Goal: Use online tool/utility: Utilize a website feature to perform a specific function

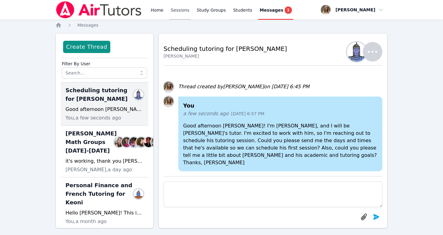
scroll to position [6, 0]
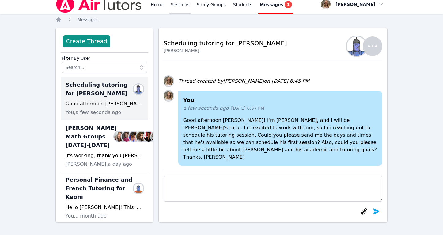
click at [175, 6] on link "Sessions" at bounding box center [180, 4] width 21 height 20
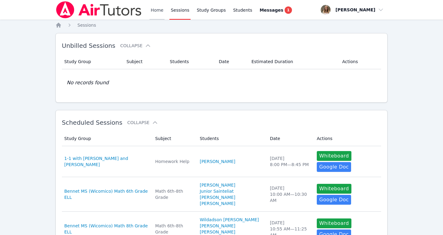
click at [157, 8] on link "Home" at bounding box center [157, 10] width 15 height 20
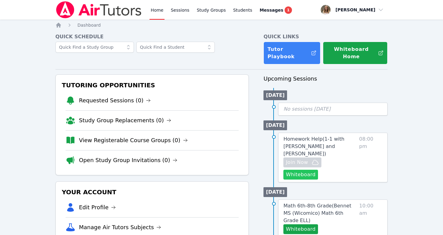
click at [318, 170] on button "Whiteboard" at bounding box center [301, 175] width 35 height 10
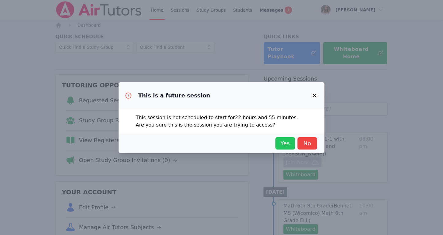
click at [287, 141] on span "Yes" at bounding box center [285, 143] width 13 height 9
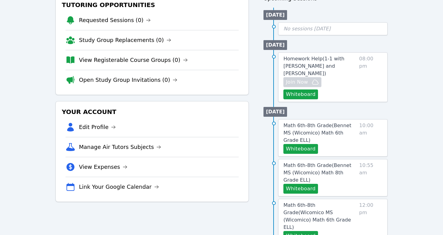
scroll to position [81, 0]
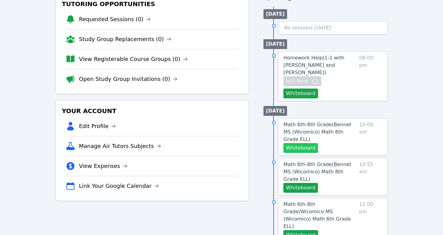
click at [294, 143] on button "Whiteboard" at bounding box center [301, 148] width 35 height 10
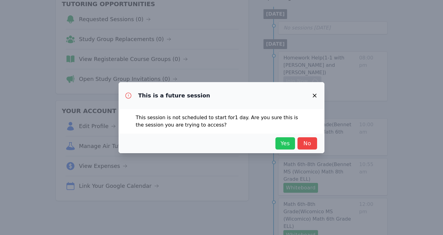
click at [284, 142] on span "Yes" at bounding box center [285, 143] width 13 height 9
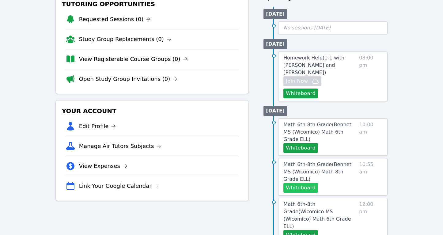
click at [301, 183] on button "Whiteboard" at bounding box center [301, 188] width 35 height 10
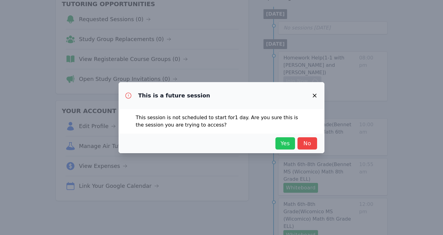
click at [281, 143] on span "Yes" at bounding box center [285, 143] width 13 height 9
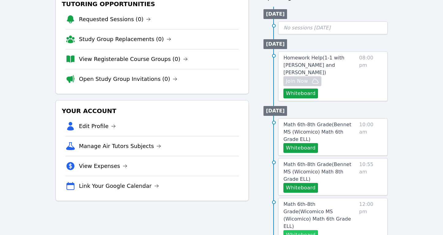
click at [299, 230] on button "Whiteboard" at bounding box center [301, 235] width 35 height 10
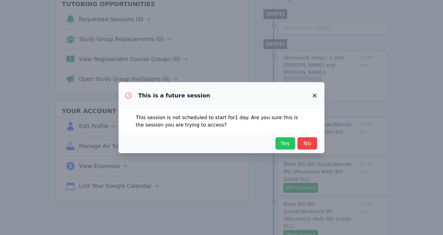
click at [286, 142] on span "Yes" at bounding box center [285, 143] width 13 height 9
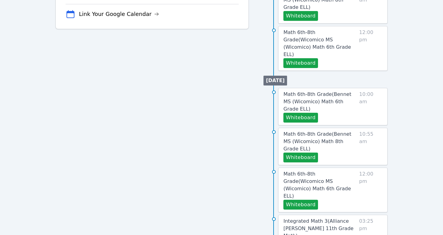
scroll to position [254, 0]
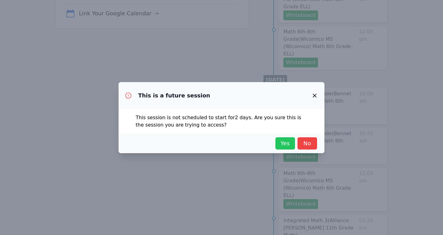
click at [283, 144] on span "Yes" at bounding box center [285, 143] width 13 height 9
